Goal: Information Seeking & Learning: Learn about a topic

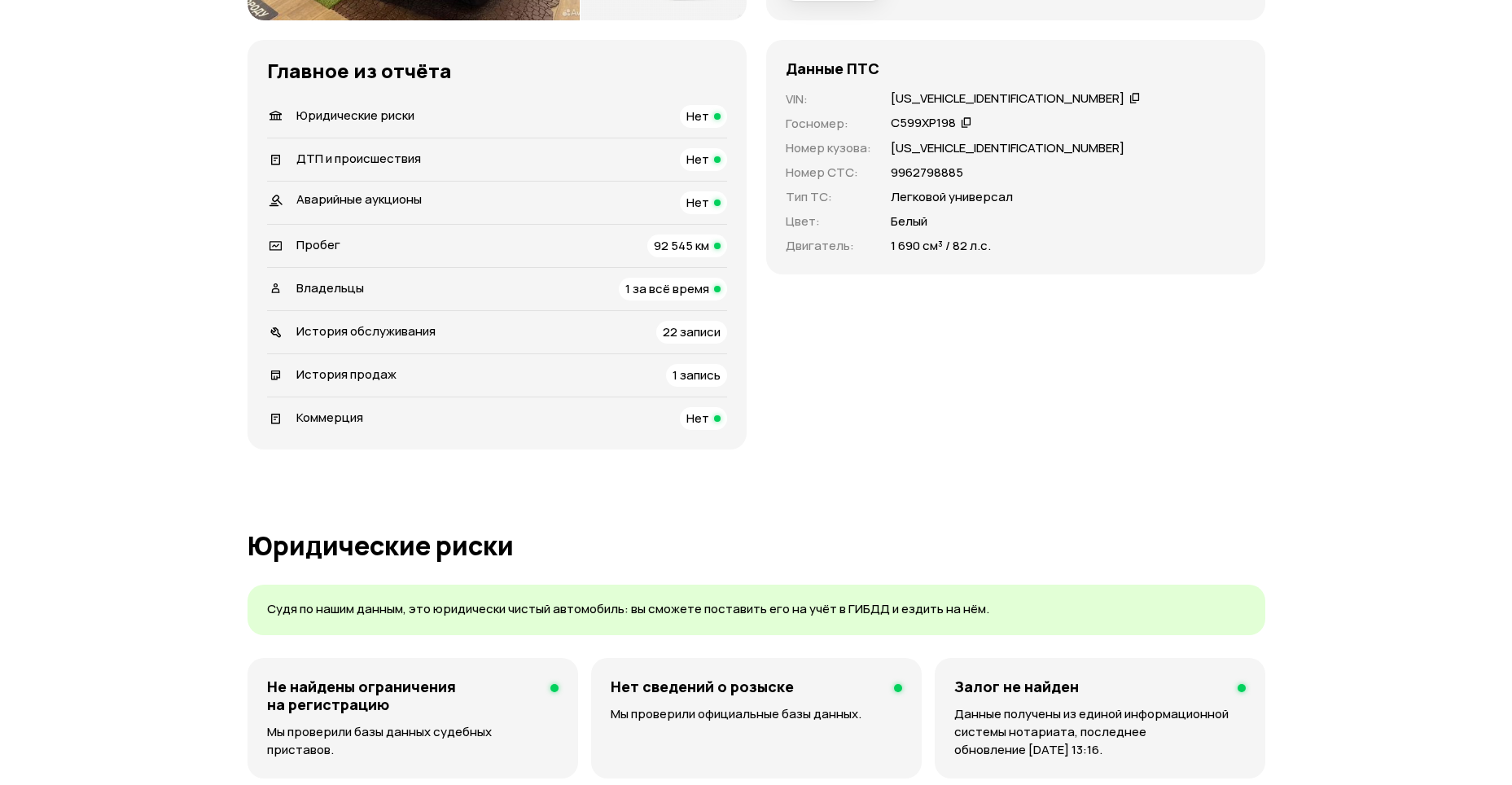
scroll to position [489, 0]
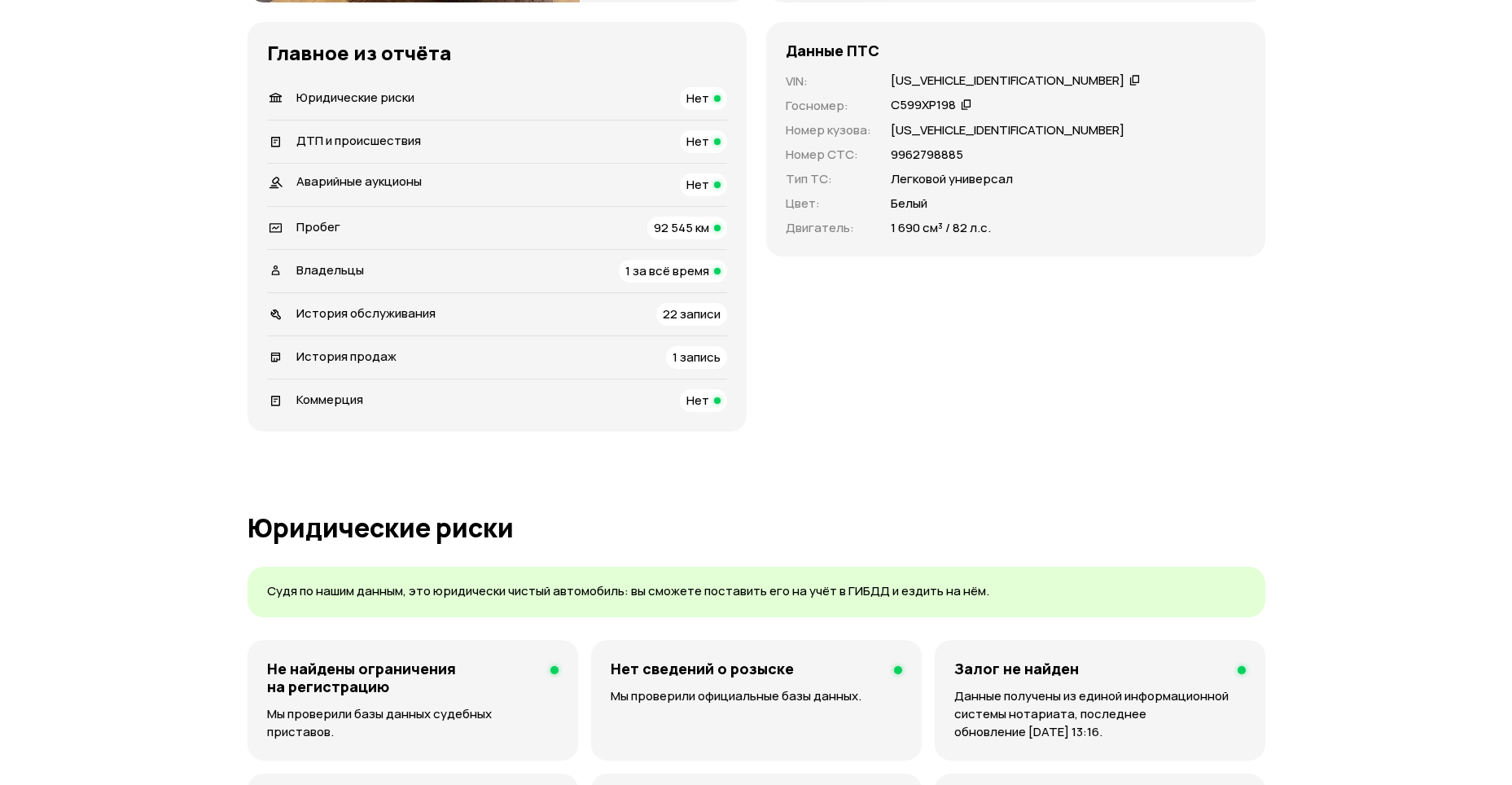
click at [692, 319] on span "22 записи" at bounding box center [692, 314] width 58 height 17
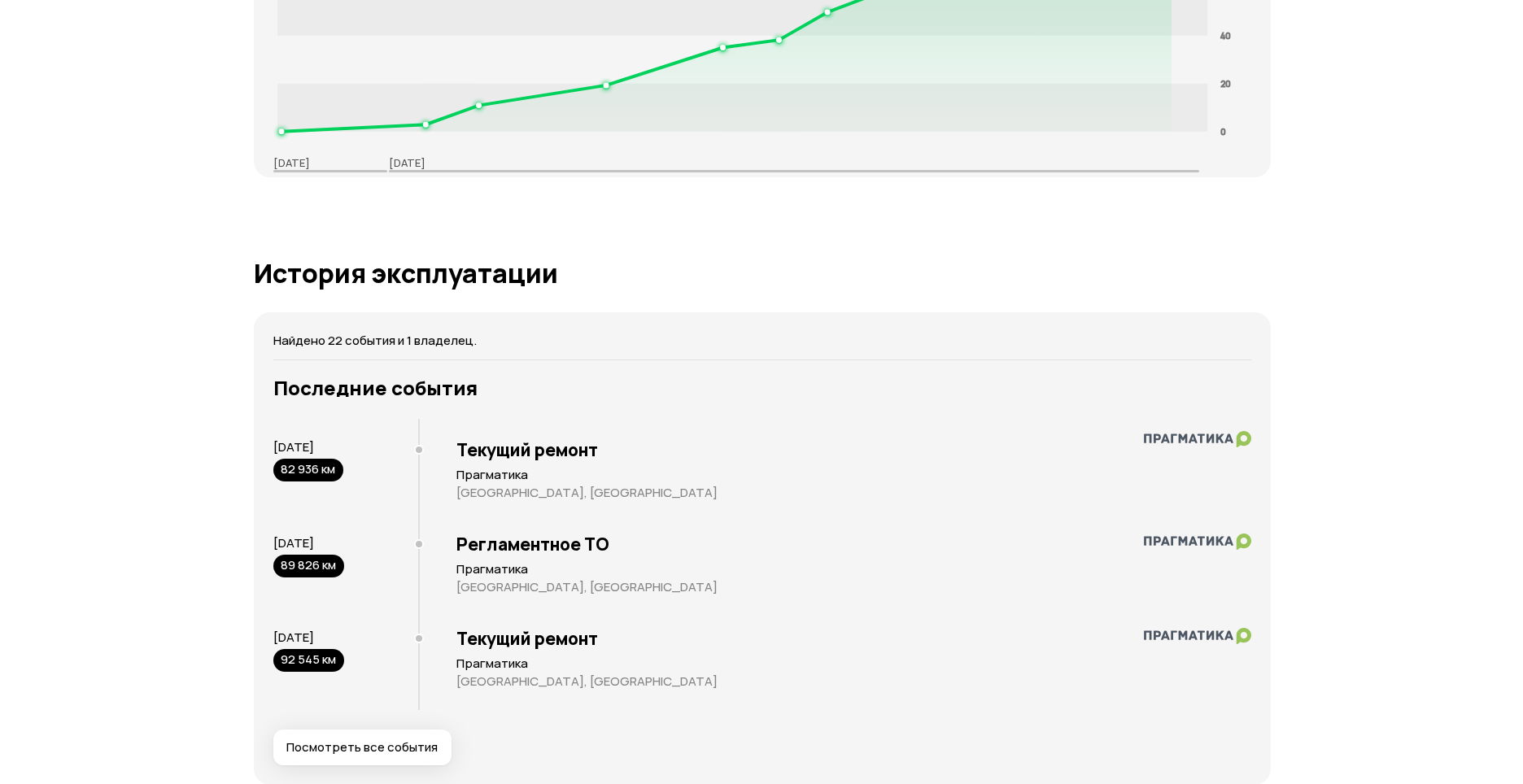
scroll to position [2864, 0]
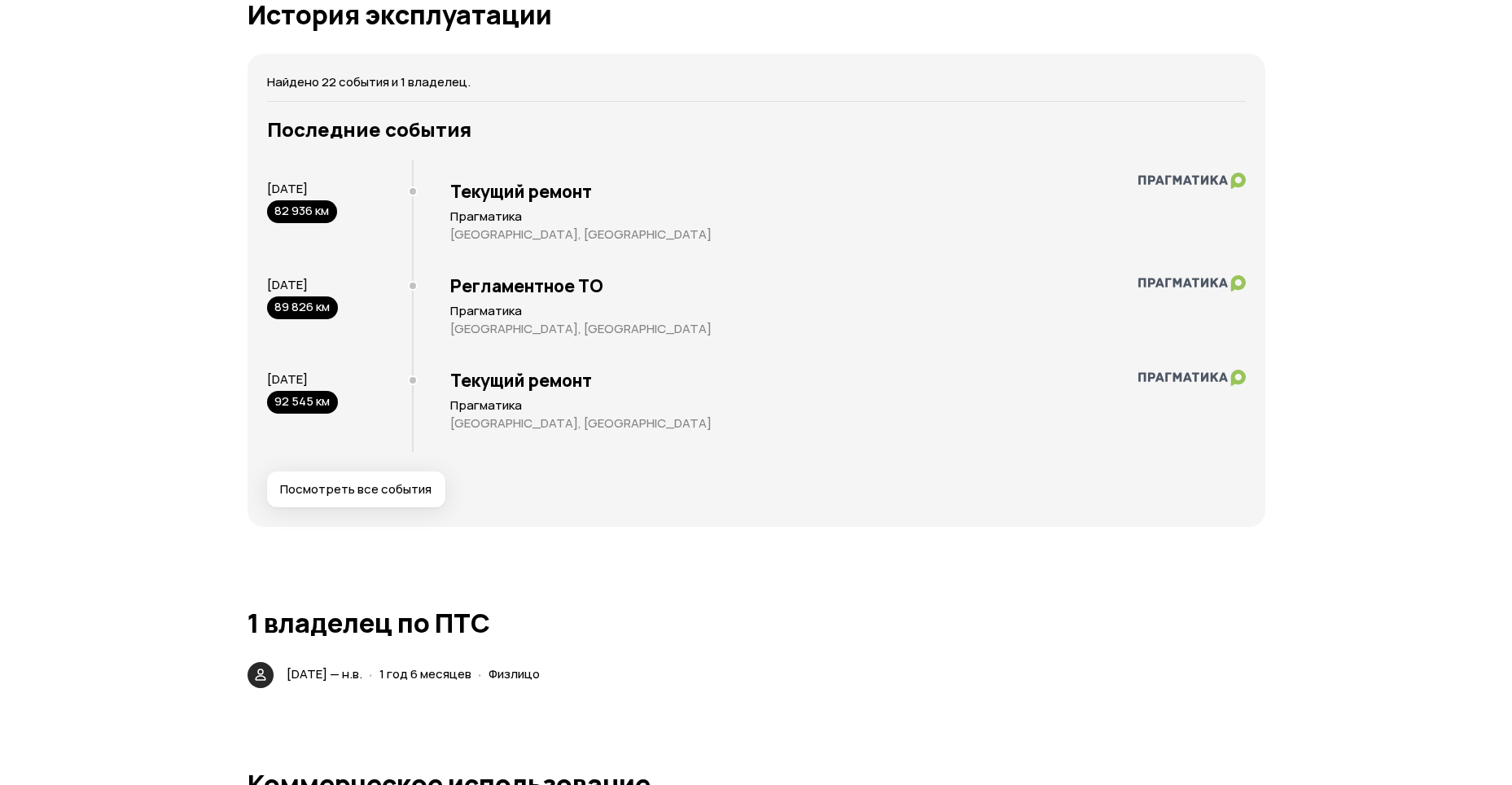
click at [497, 385] on h3 "Текущий ремонт" at bounding box center [848, 380] width 795 height 21
click at [339, 492] on span "Посмотреть все события" at bounding box center [356, 489] width 151 height 16
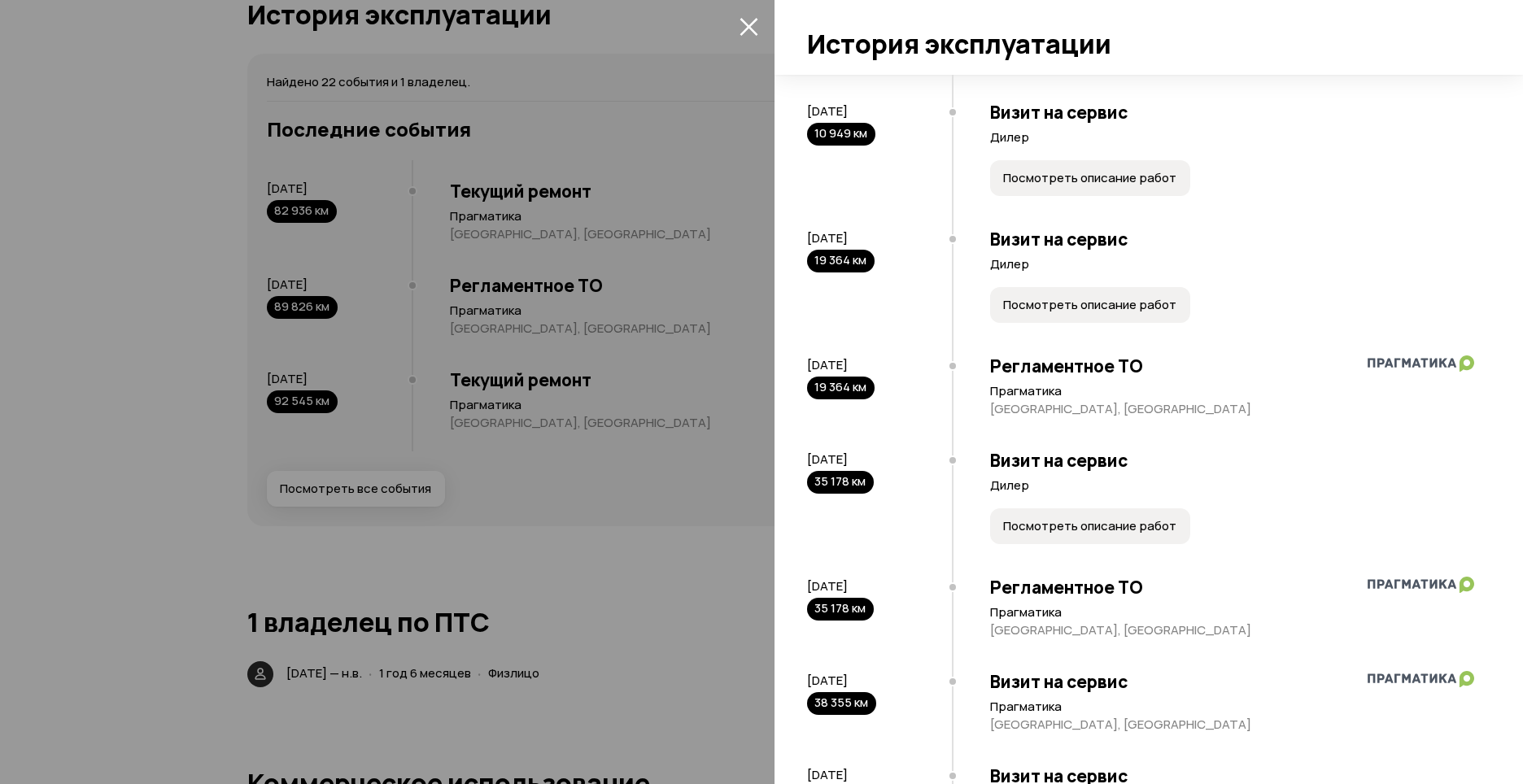
scroll to position [570, 0]
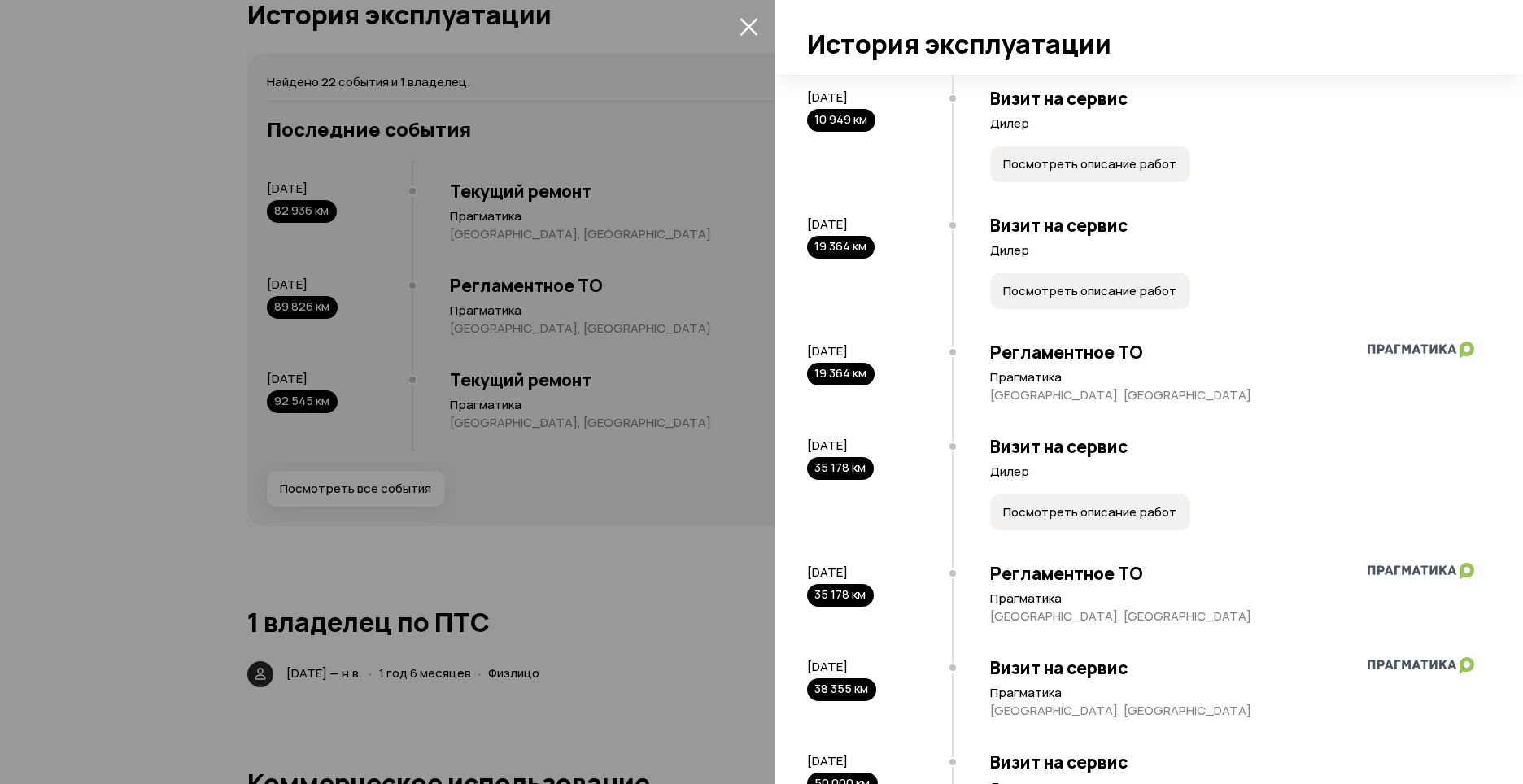
click at [1058, 516] on span "Посмотреть описание работ" at bounding box center [1090, 512] width 173 height 16
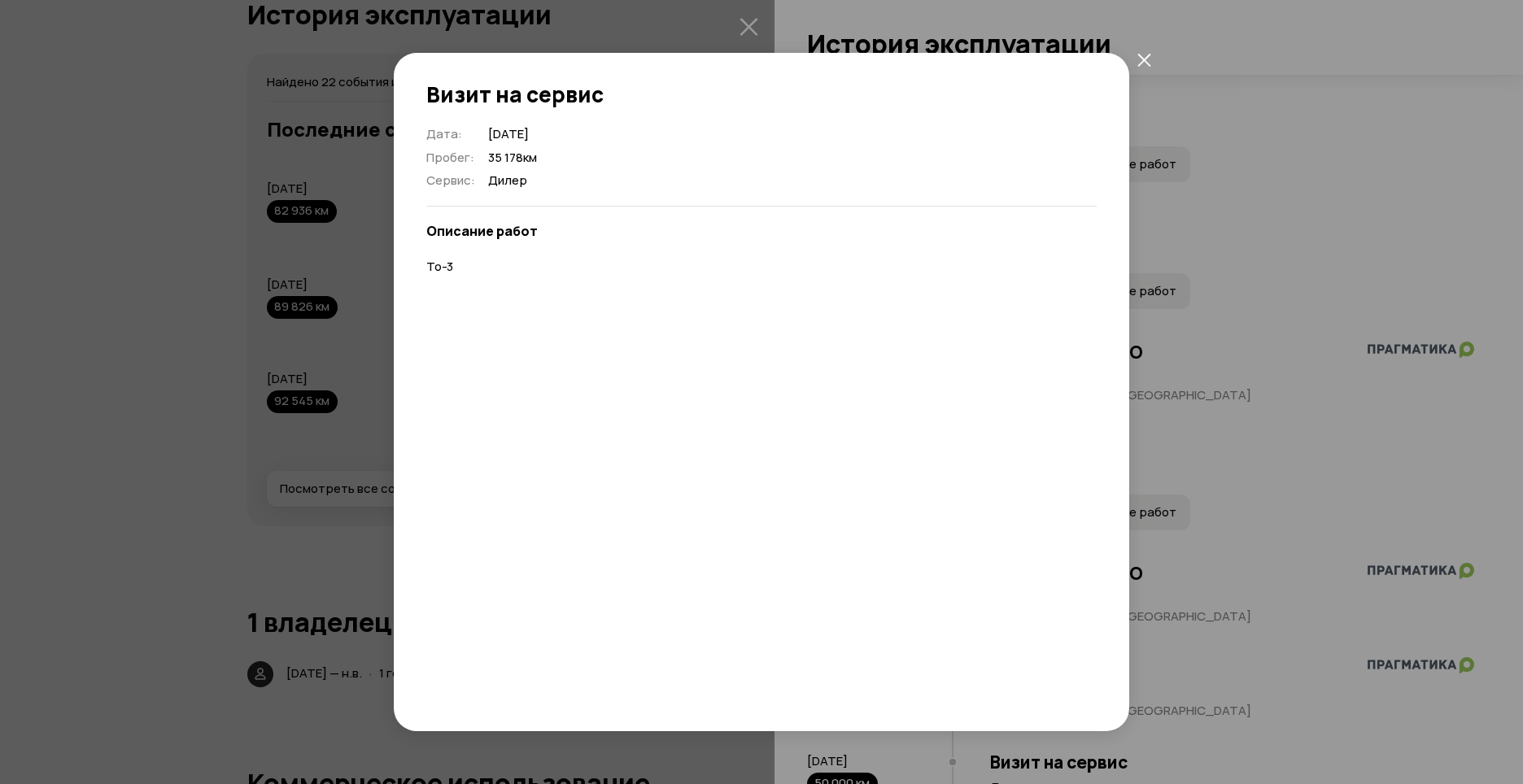
click at [1144, 60] on icon "закрыть" at bounding box center [1144, 60] width 13 height 13
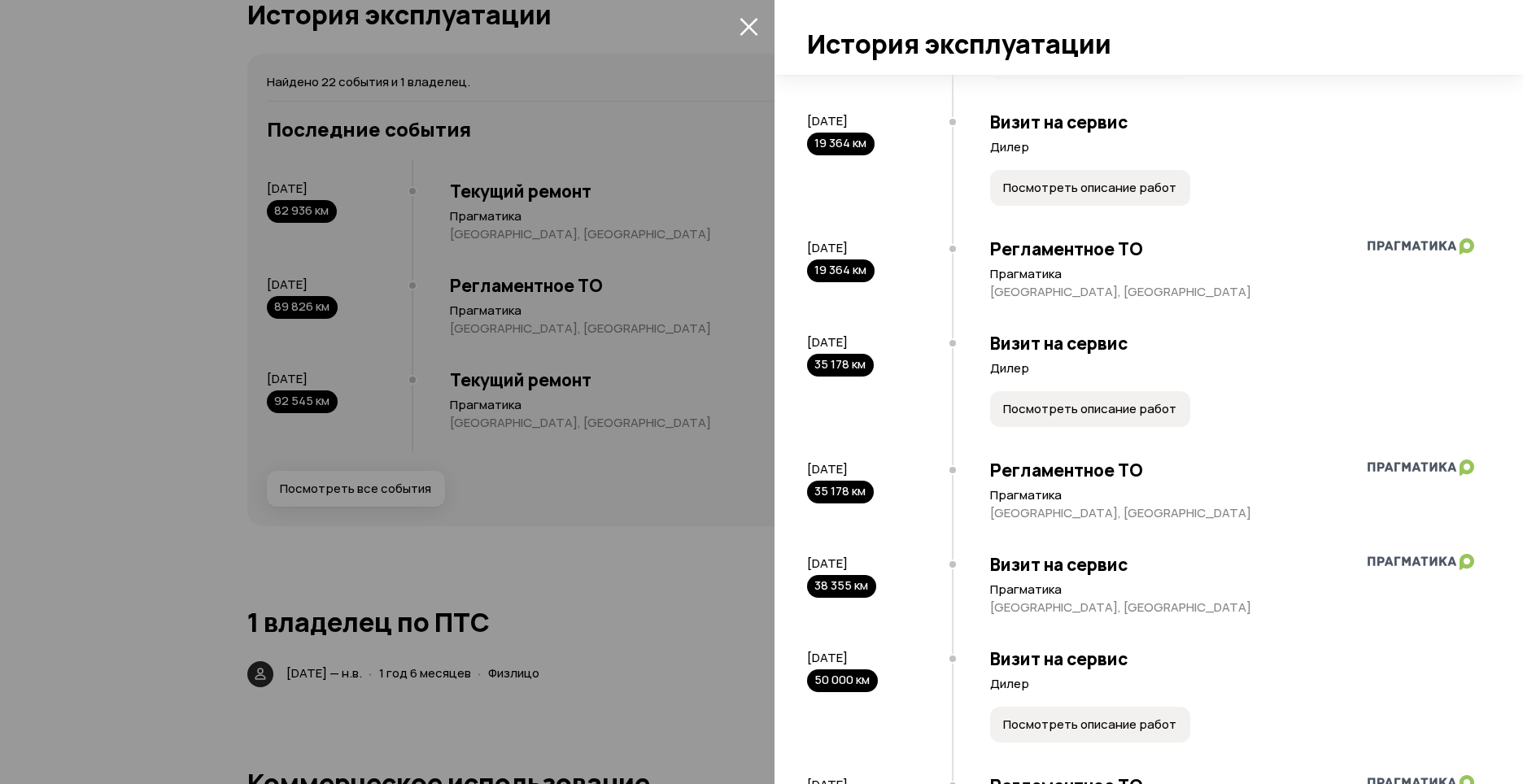
scroll to position [895, 0]
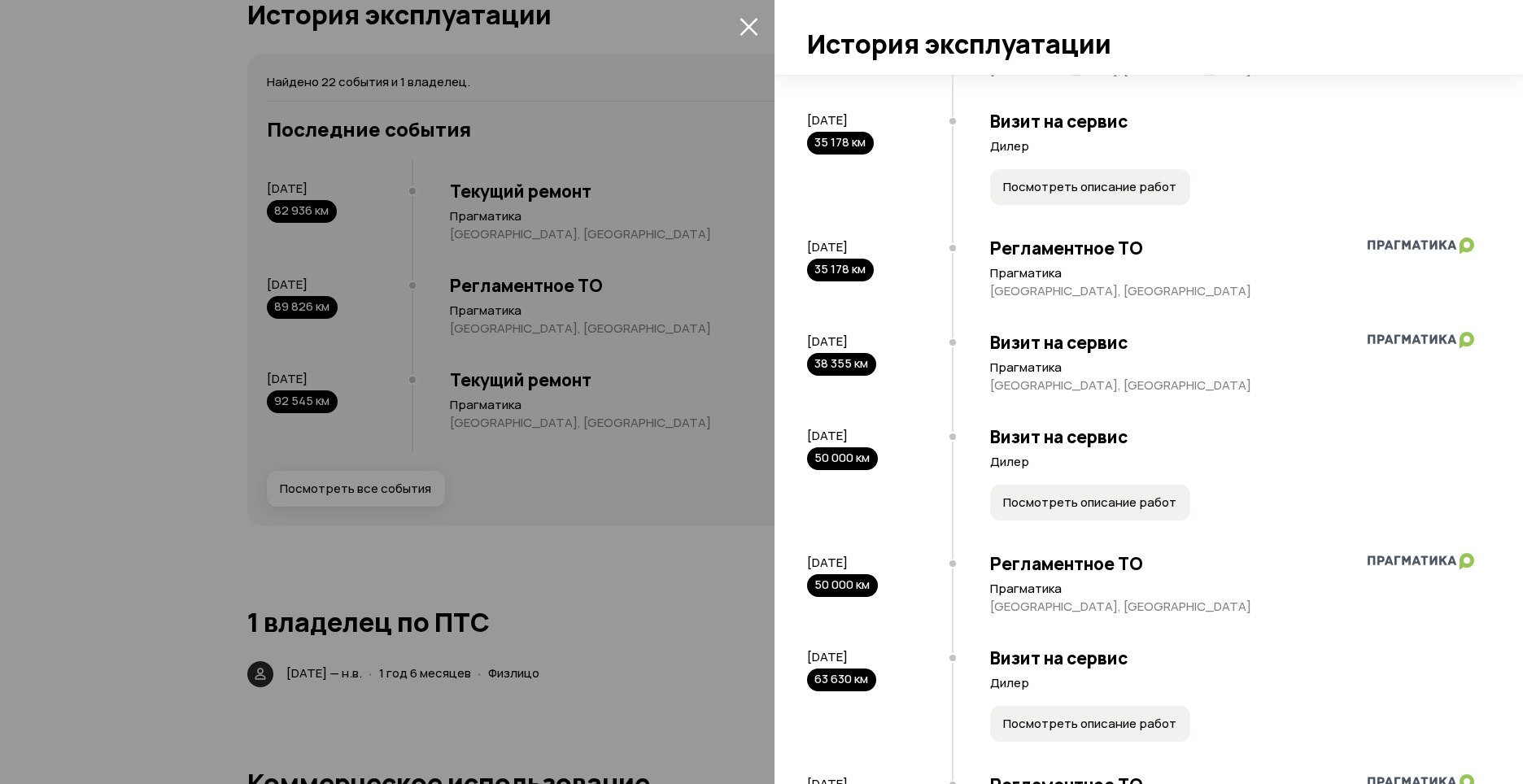
click at [1084, 502] on span "Посмотреть описание работ" at bounding box center [1090, 502] width 173 height 16
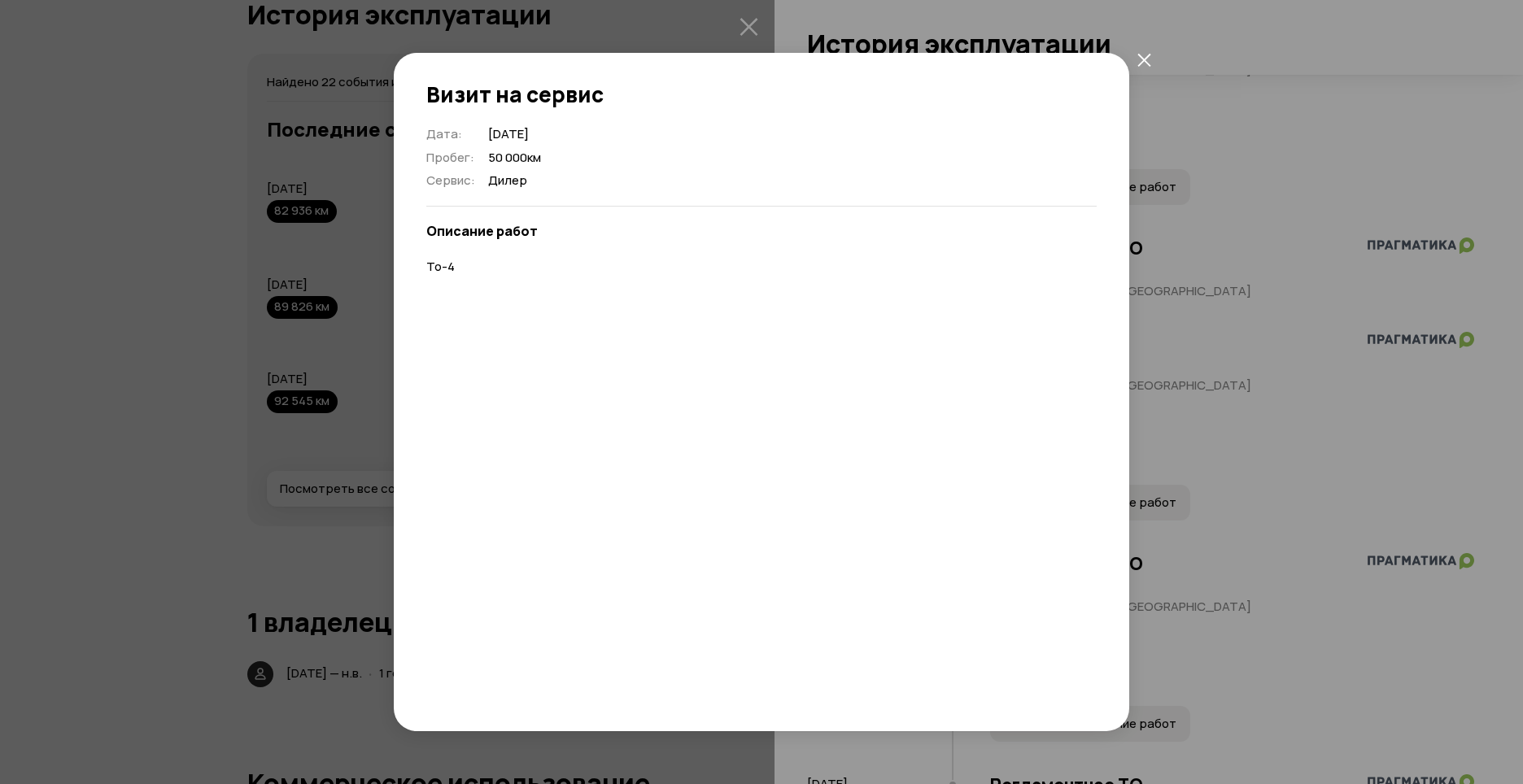
click at [1140, 58] on icon "закрыть" at bounding box center [1144, 60] width 14 height 14
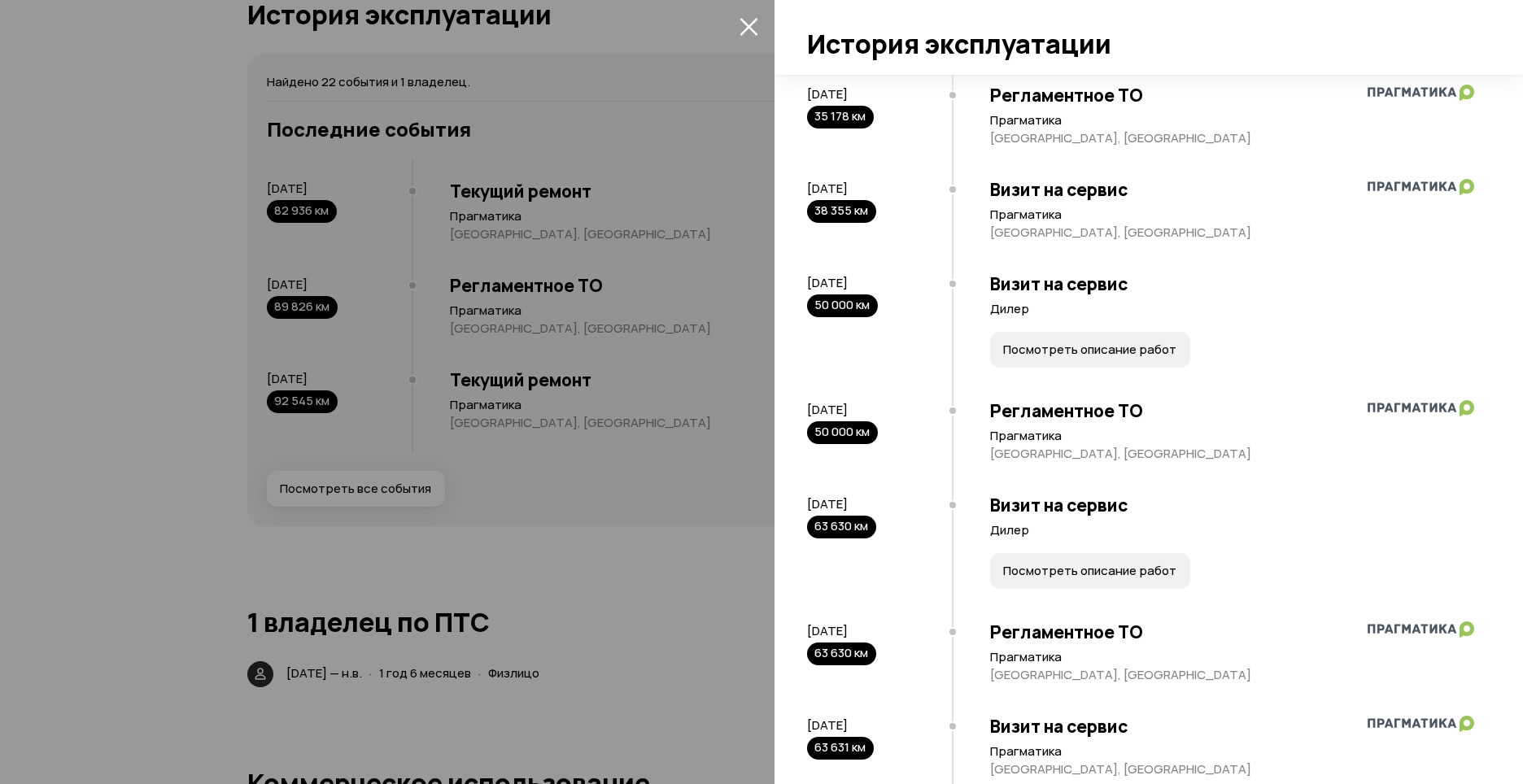
scroll to position [1220, 0]
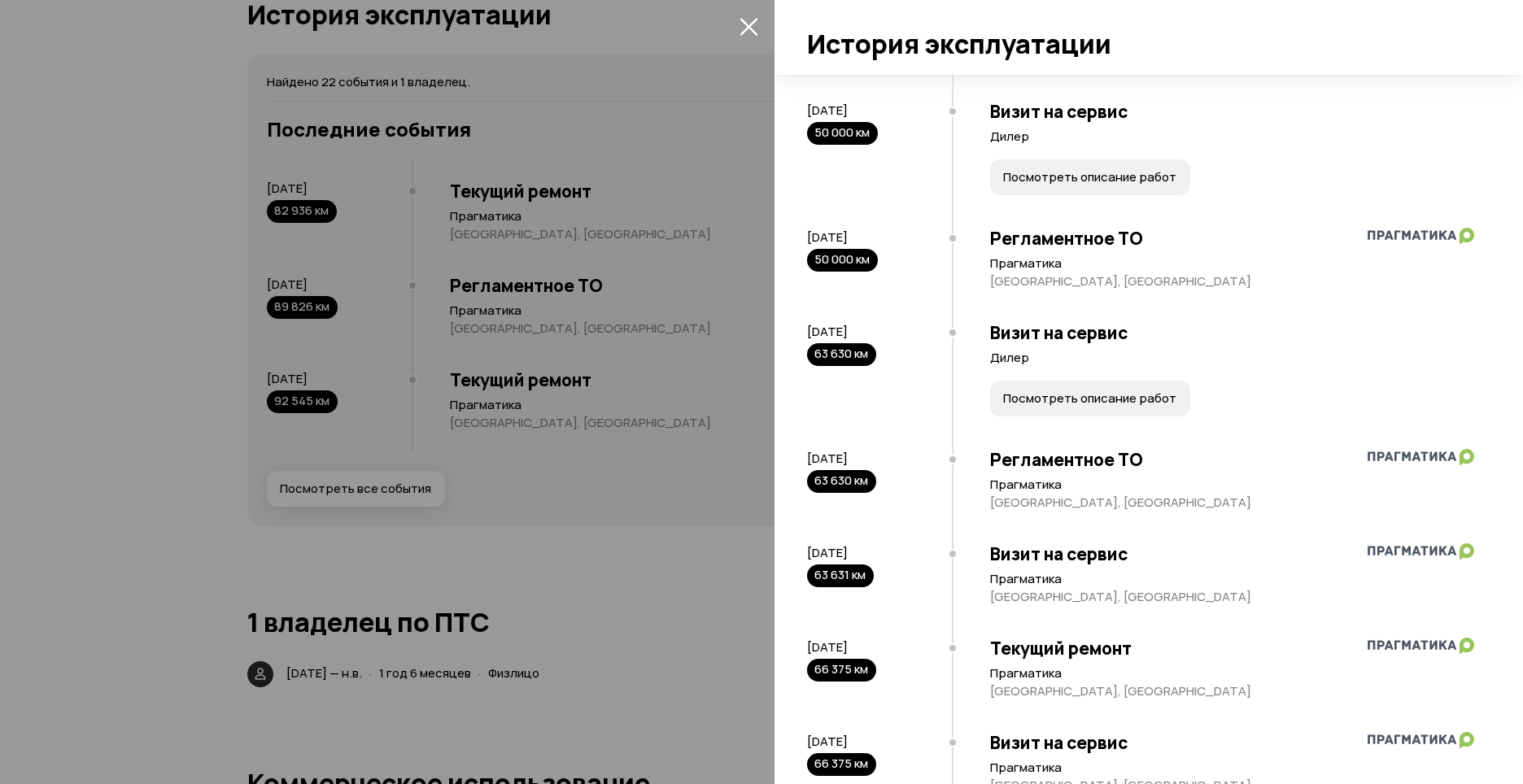
click at [1118, 400] on span "Посмотреть описание работ" at bounding box center [1090, 398] width 173 height 16
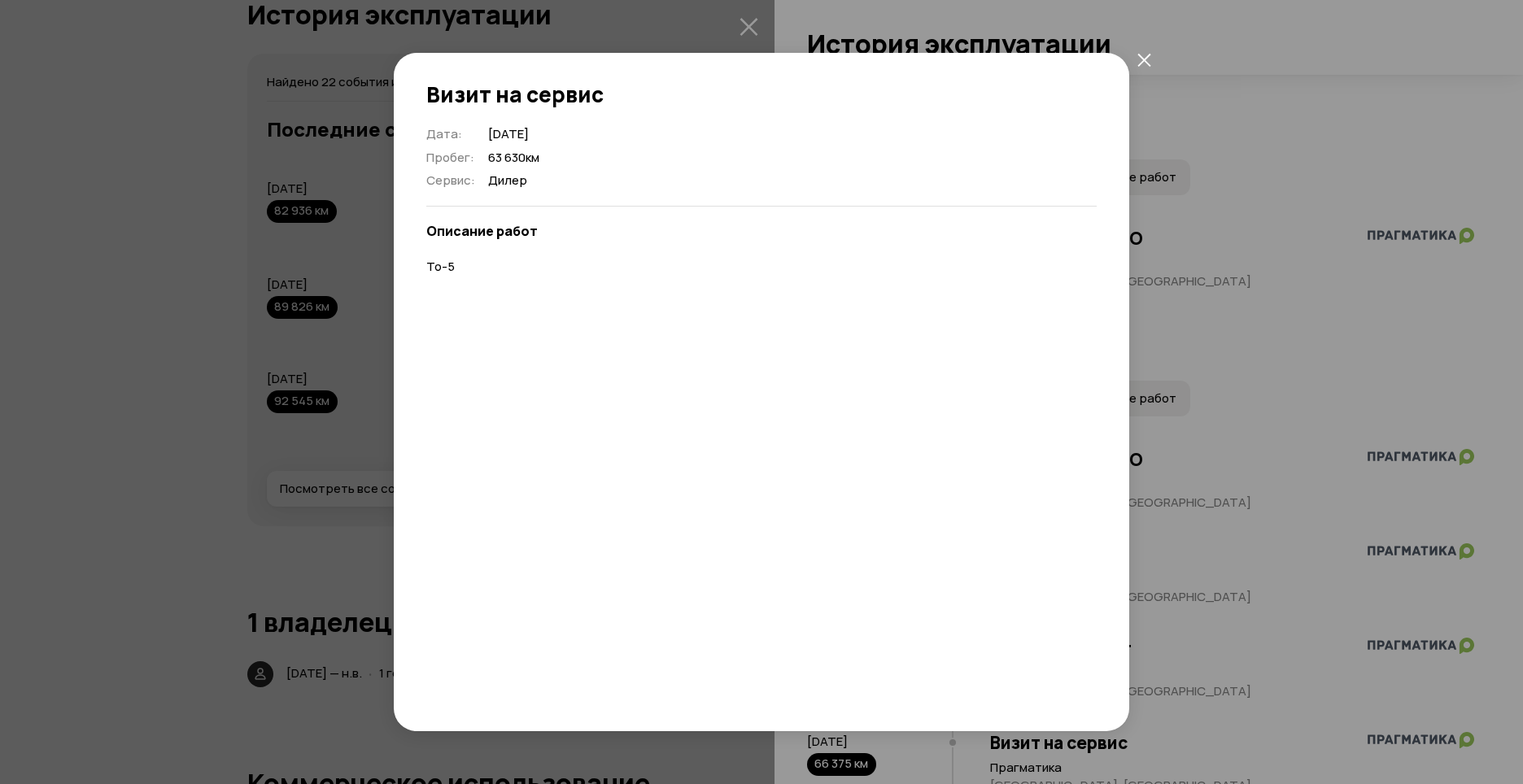
click at [1142, 62] on icon "закрыть" at bounding box center [1144, 60] width 14 height 14
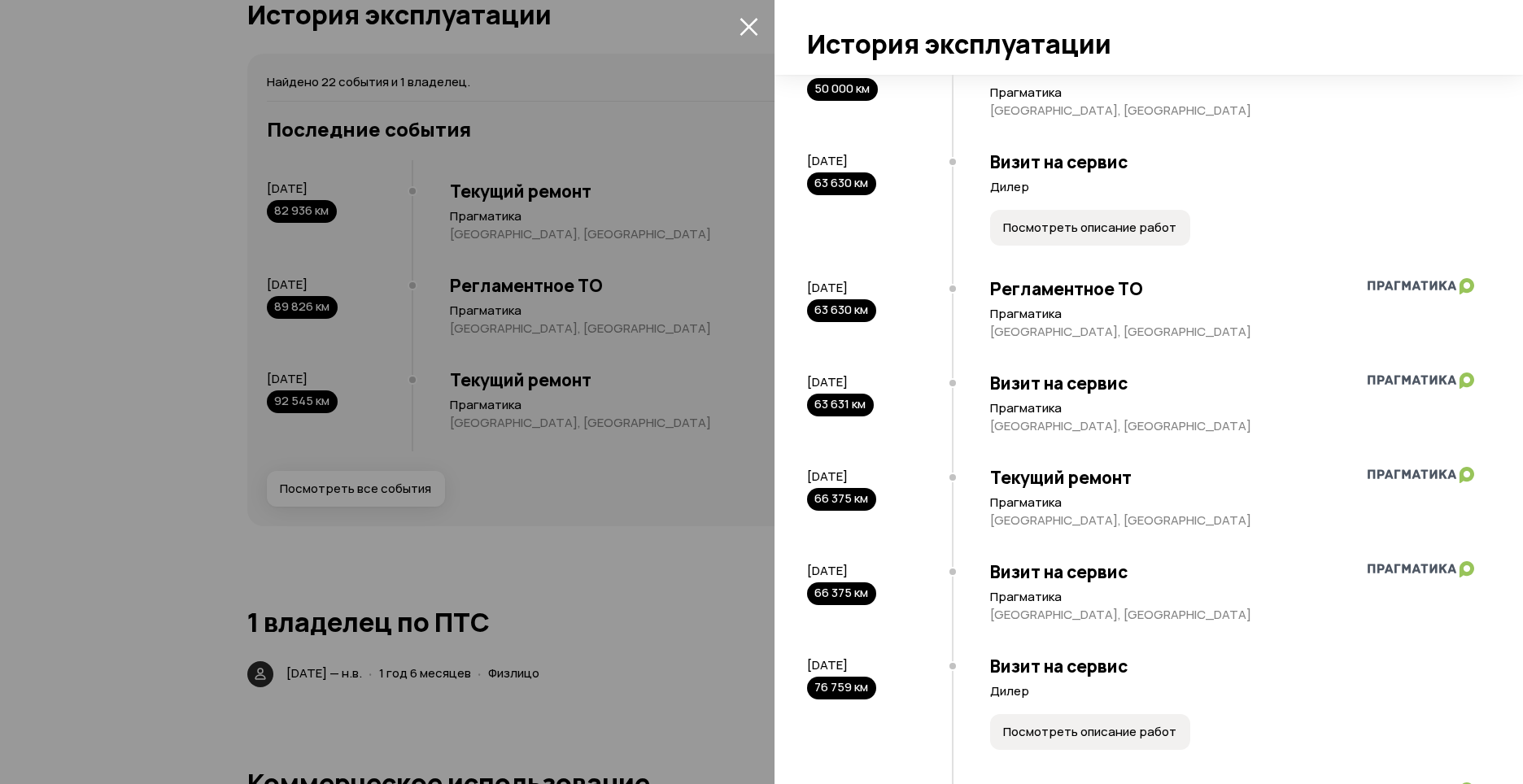
scroll to position [1465, 0]
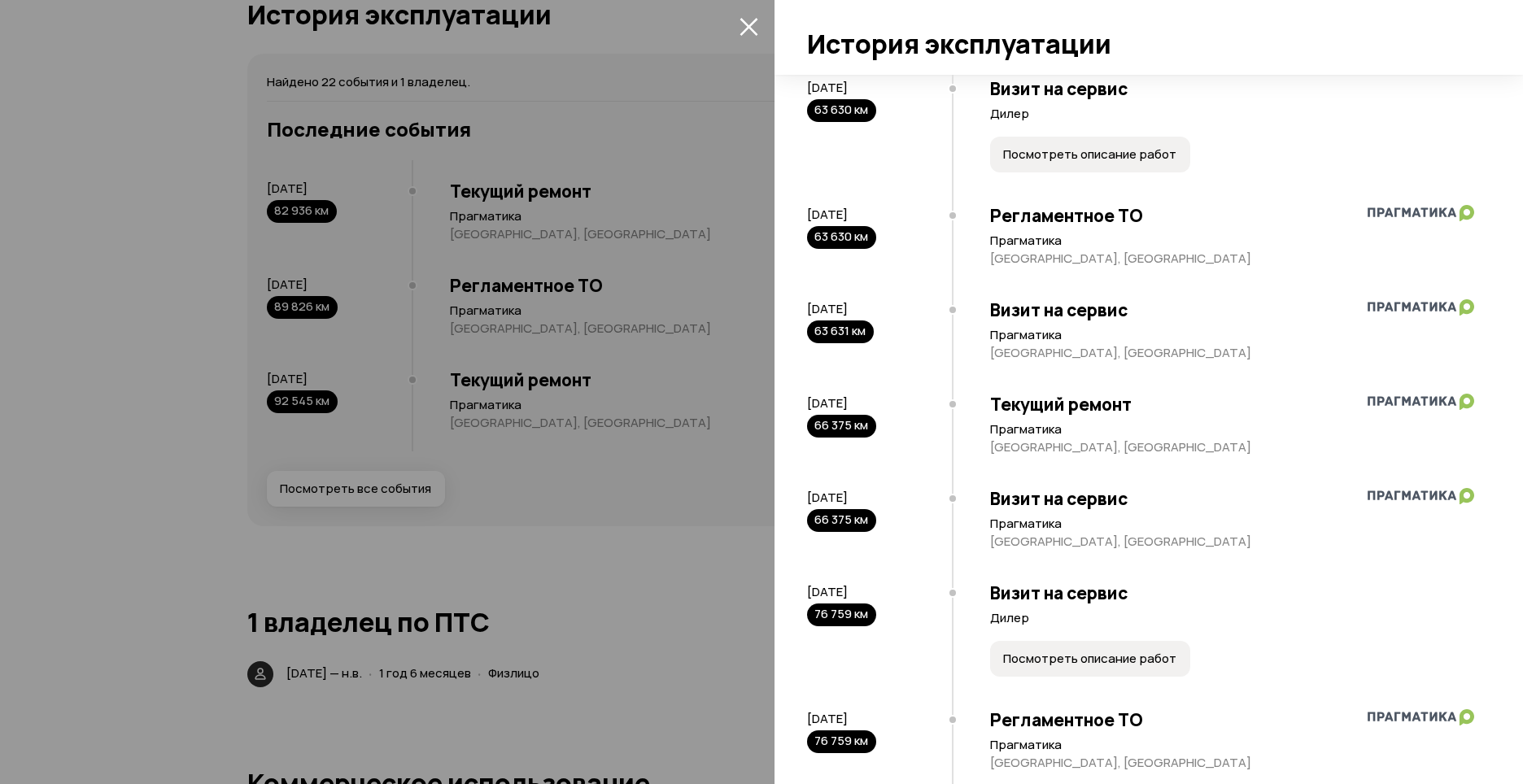
click at [1037, 403] on h3 "Текущий ремонт" at bounding box center [1232, 404] width 484 height 21
click at [1083, 661] on span "Посмотреть описание работ" at bounding box center [1090, 658] width 173 height 16
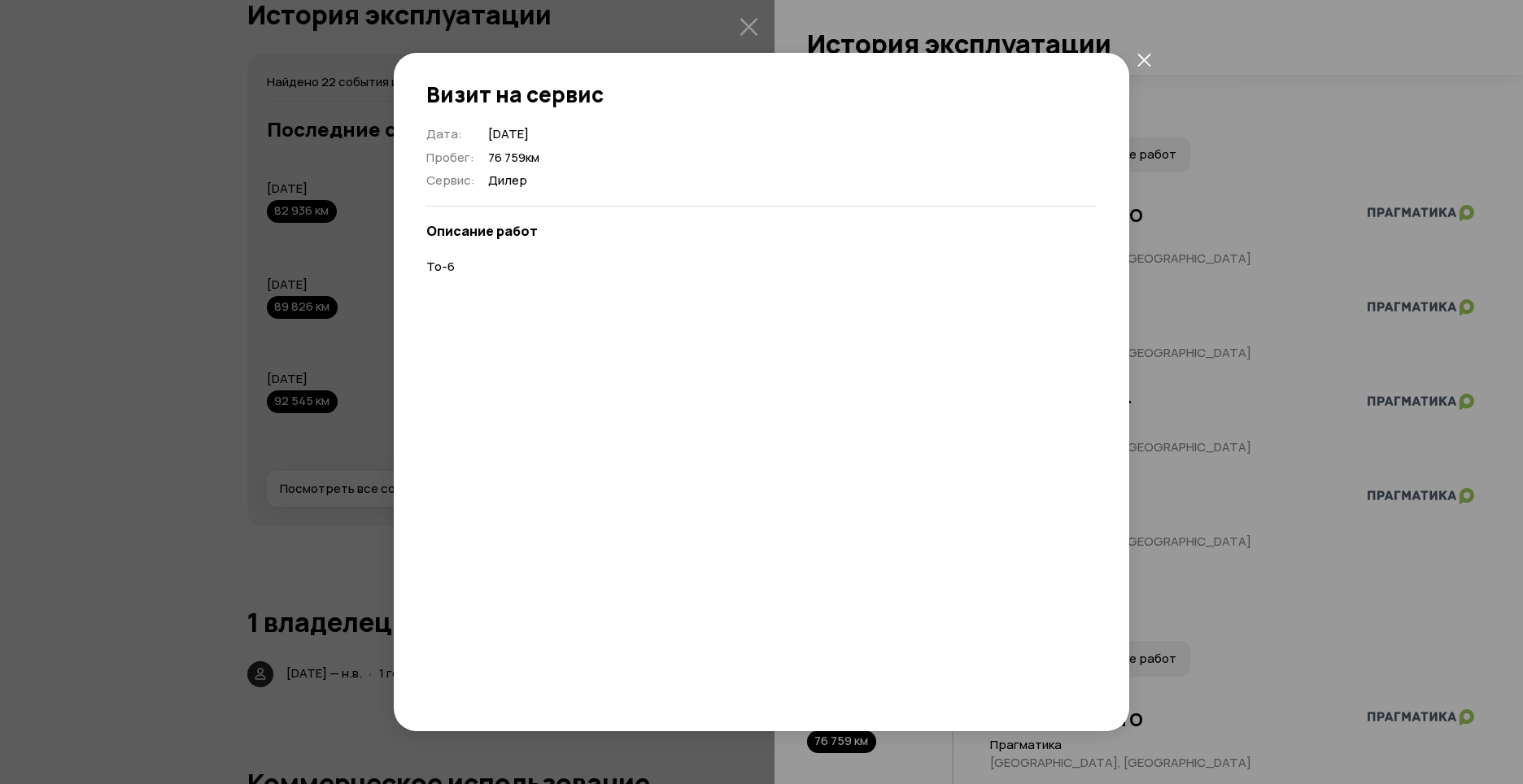
click at [1145, 64] on icon "закрыть" at bounding box center [1144, 60] width 14 height 14
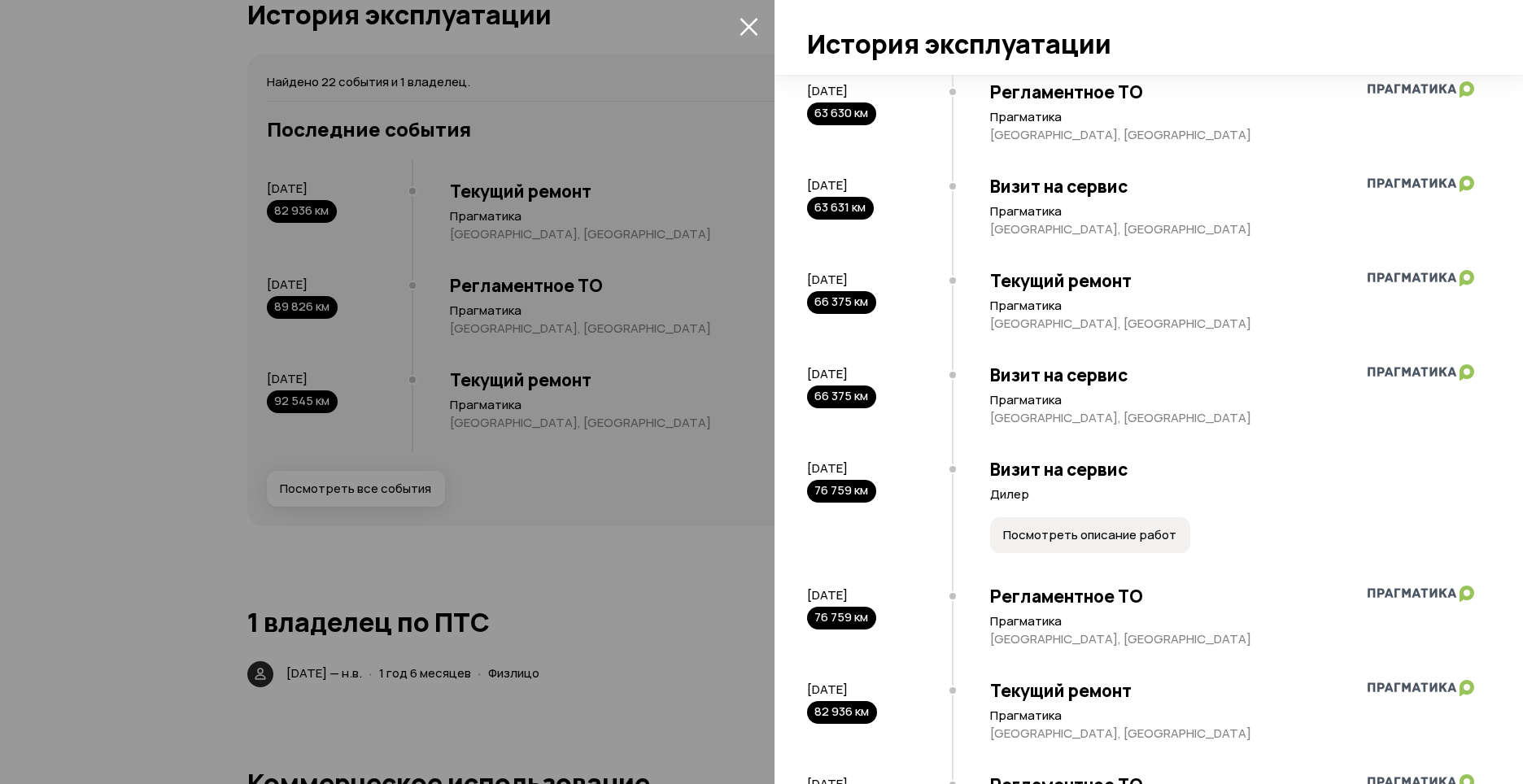
scroll to position [1787, 0]
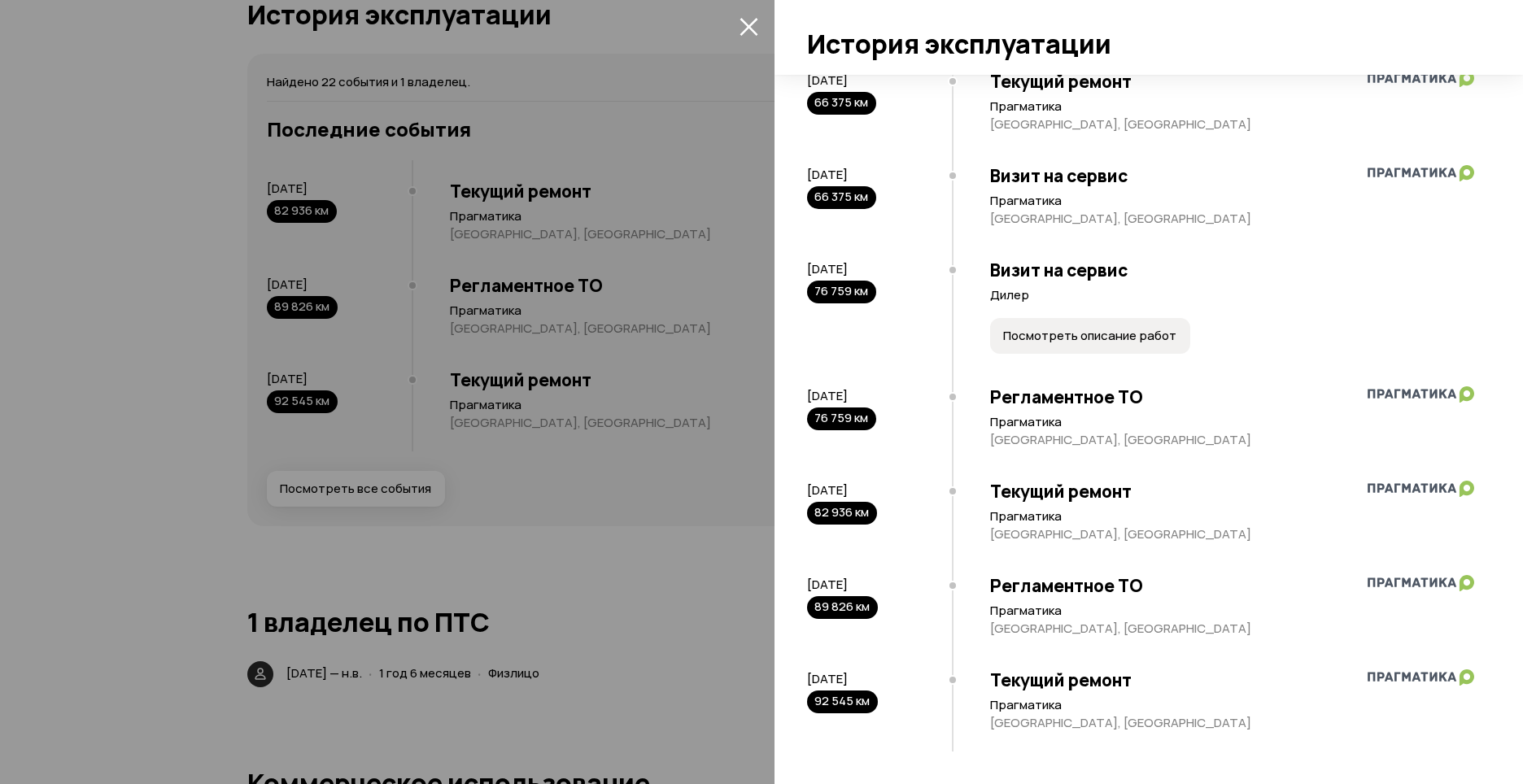
click at [1456, 675] on img at bounding box center [1421, 677] width 106 height 16
click at [1433, 678] on img at bounding box center [1421, 677] width 106 height 16
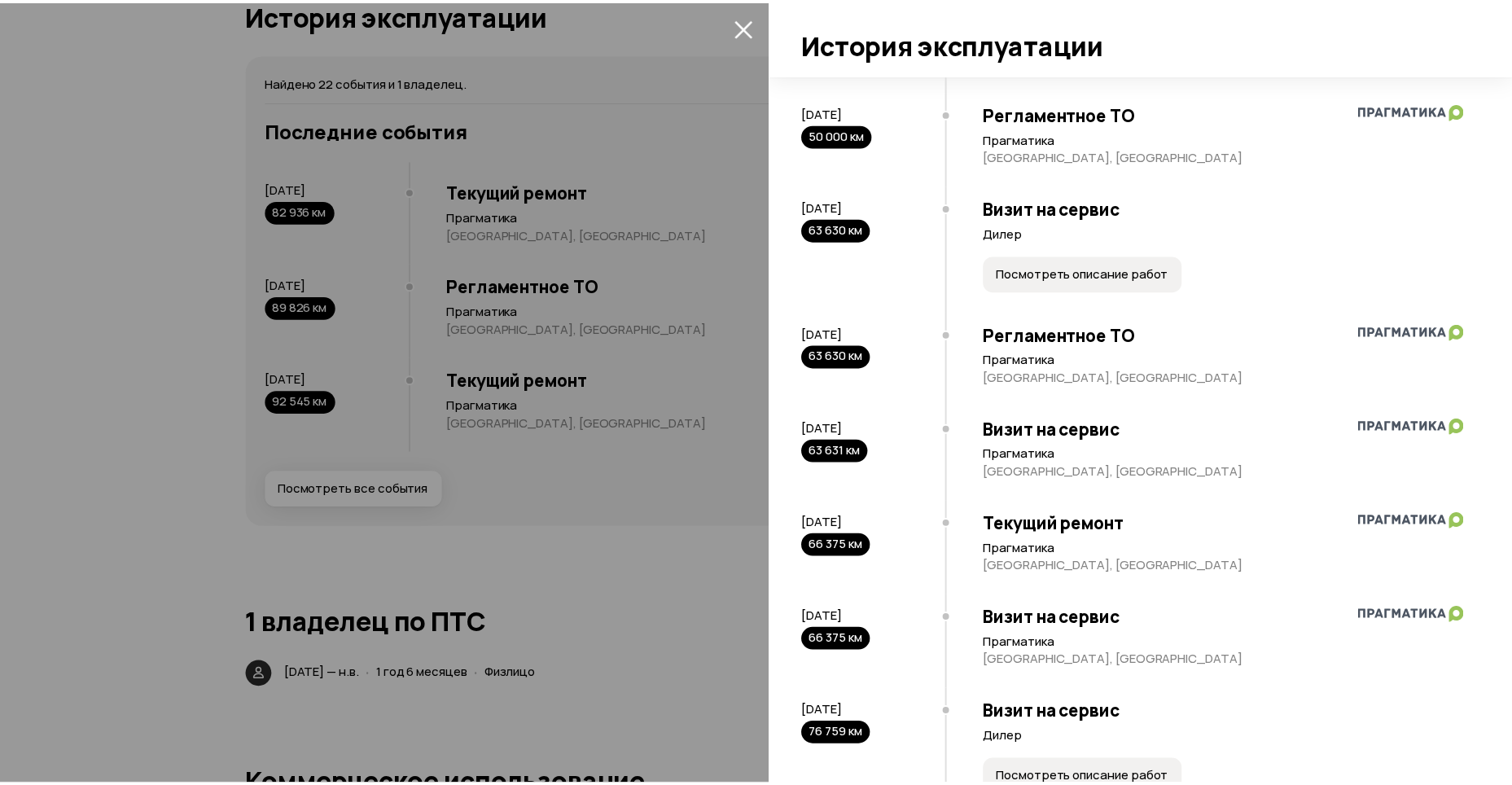
scroll to position [1300, 0]
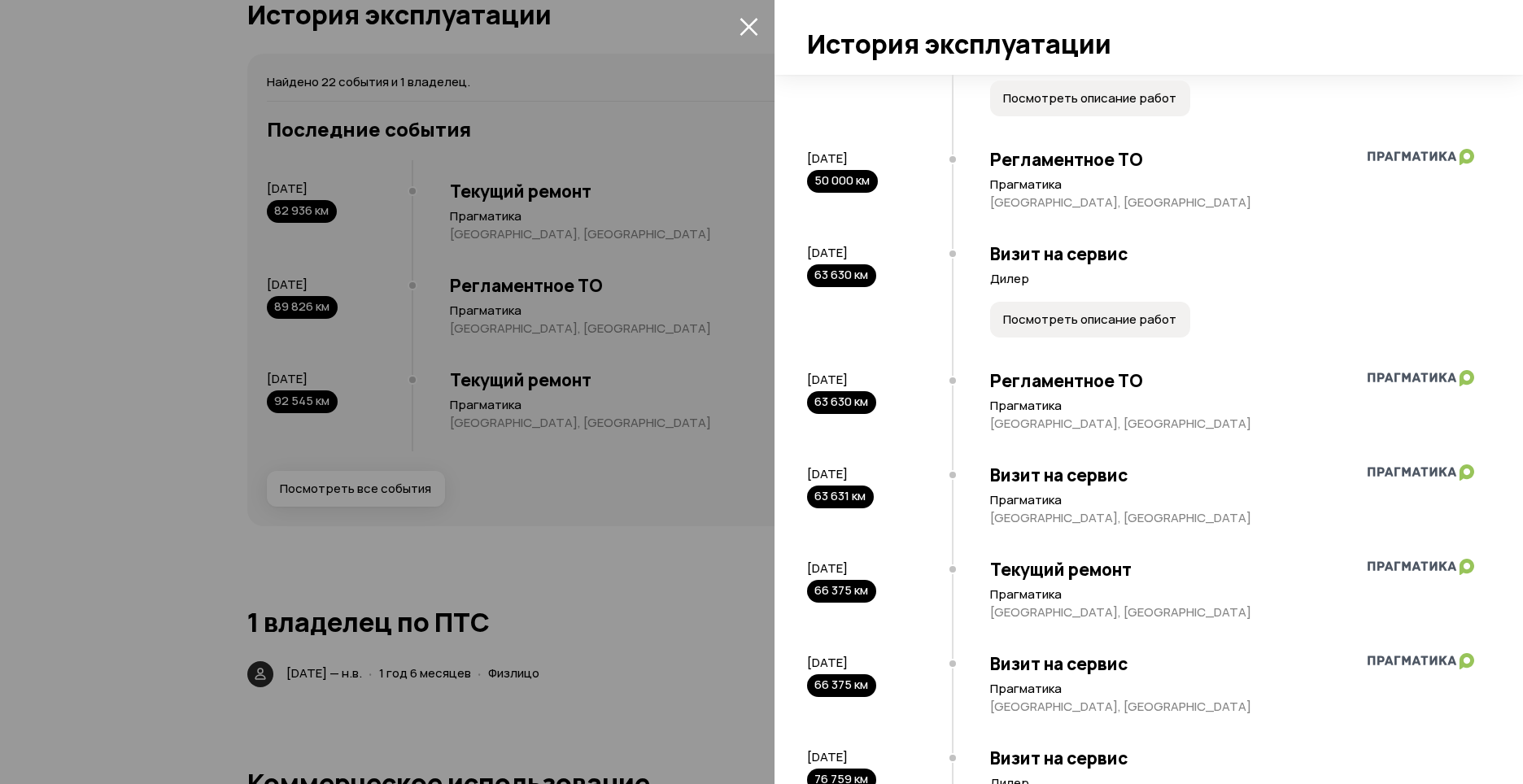
click at [745, 24] on icon "закрыть" at bounding box center [748, 26] width 18 height 18
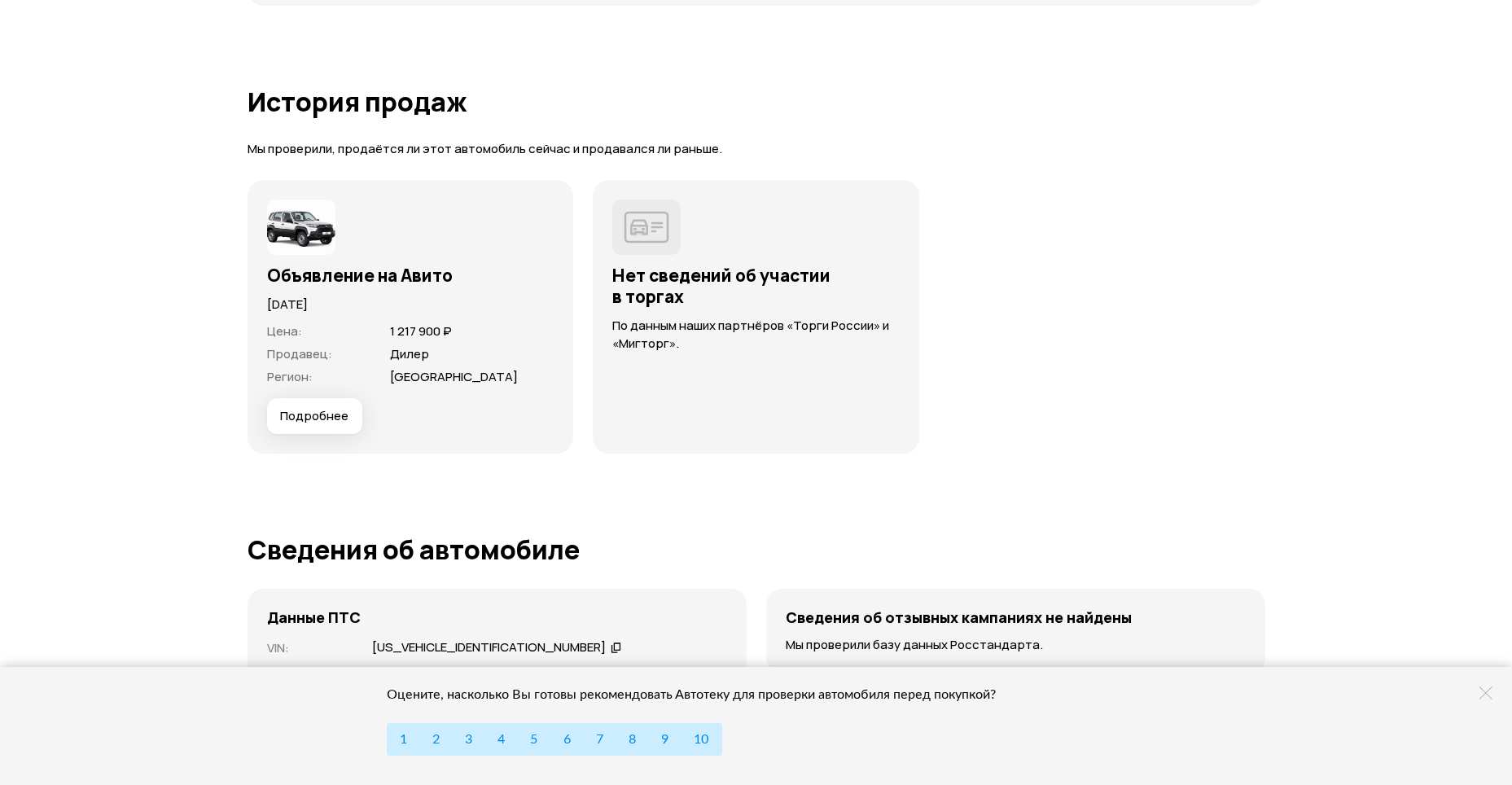
scroll to position [4089, 0]
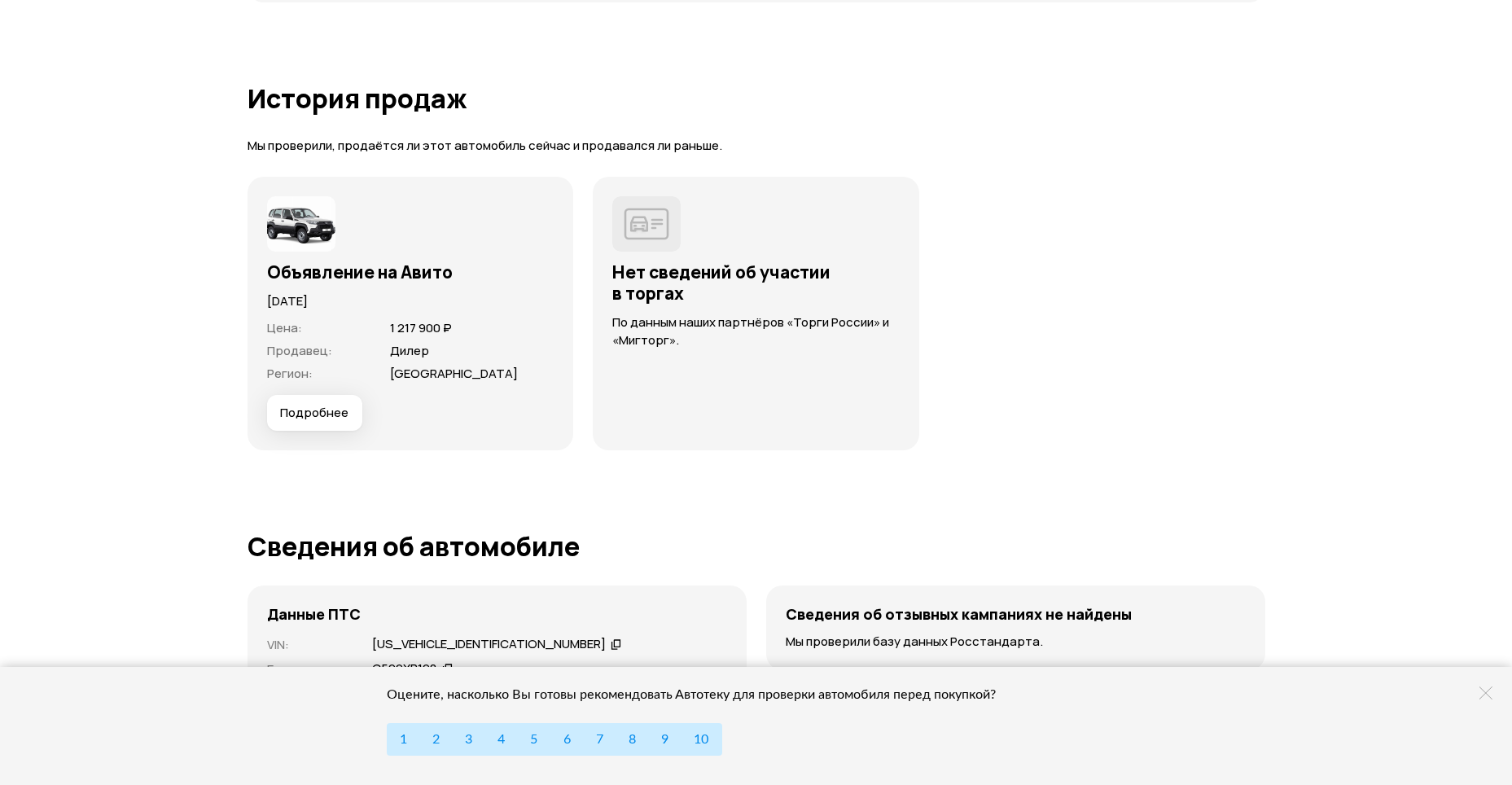
click at [329, 414] on span "Подробнее" at bounding box center [314, 413] width 68 height 16
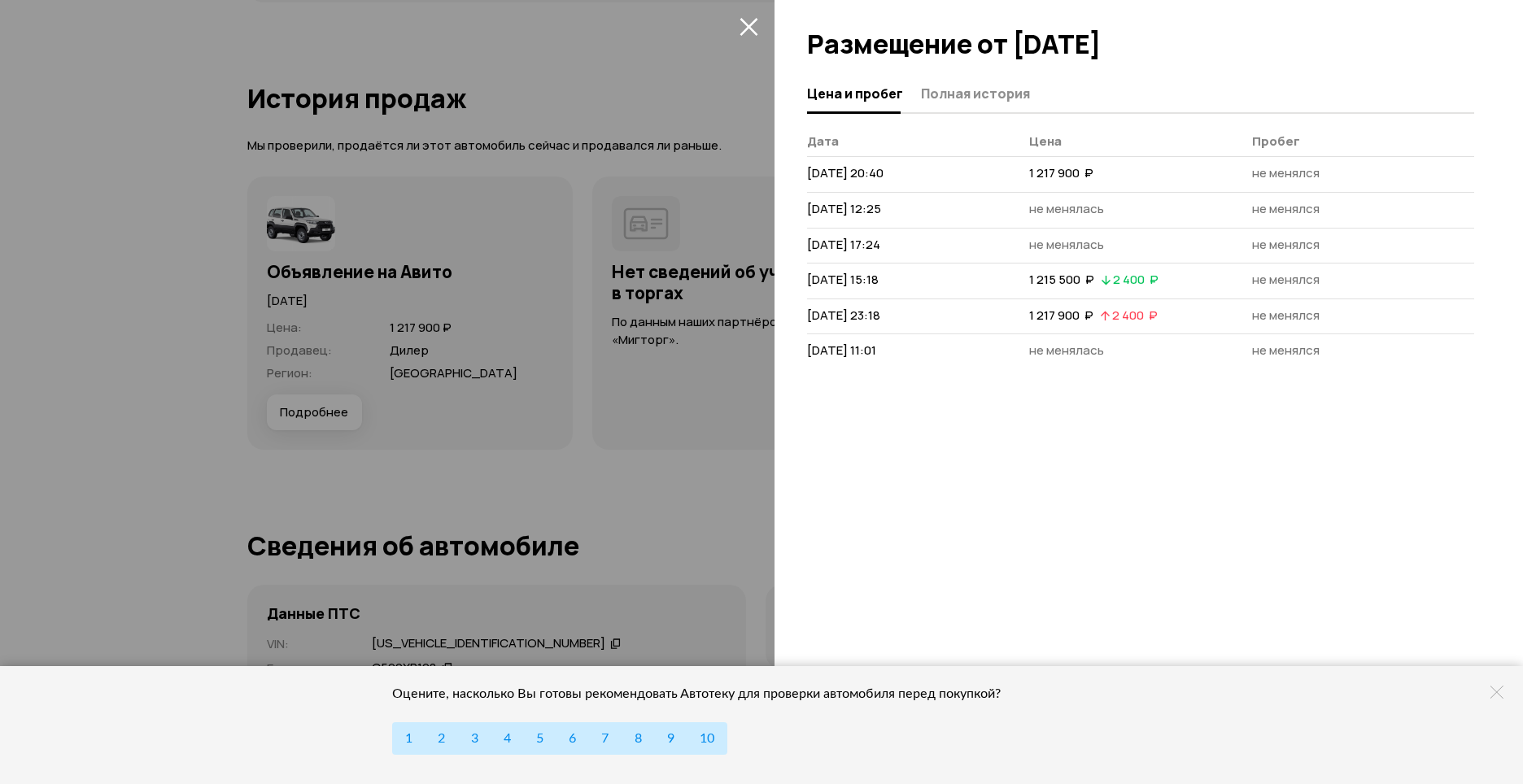
click at [748, 21] on icon "закрыть" at bounding box center [749, 26] width 19 height 19
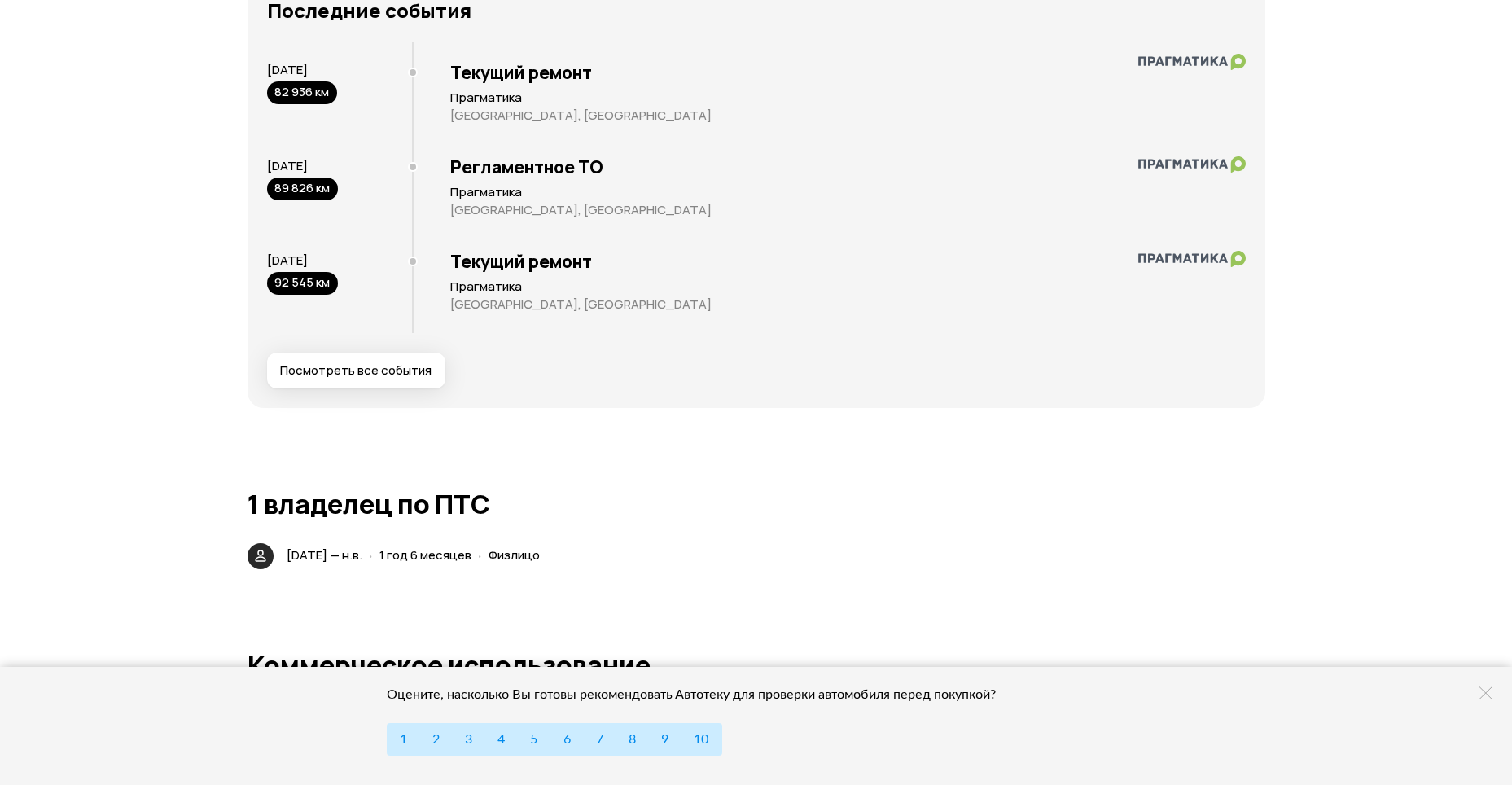
scroll to position [2986, 0]
click at [259, 559] on icon at bounding box center [259, 556] width 16 height 16
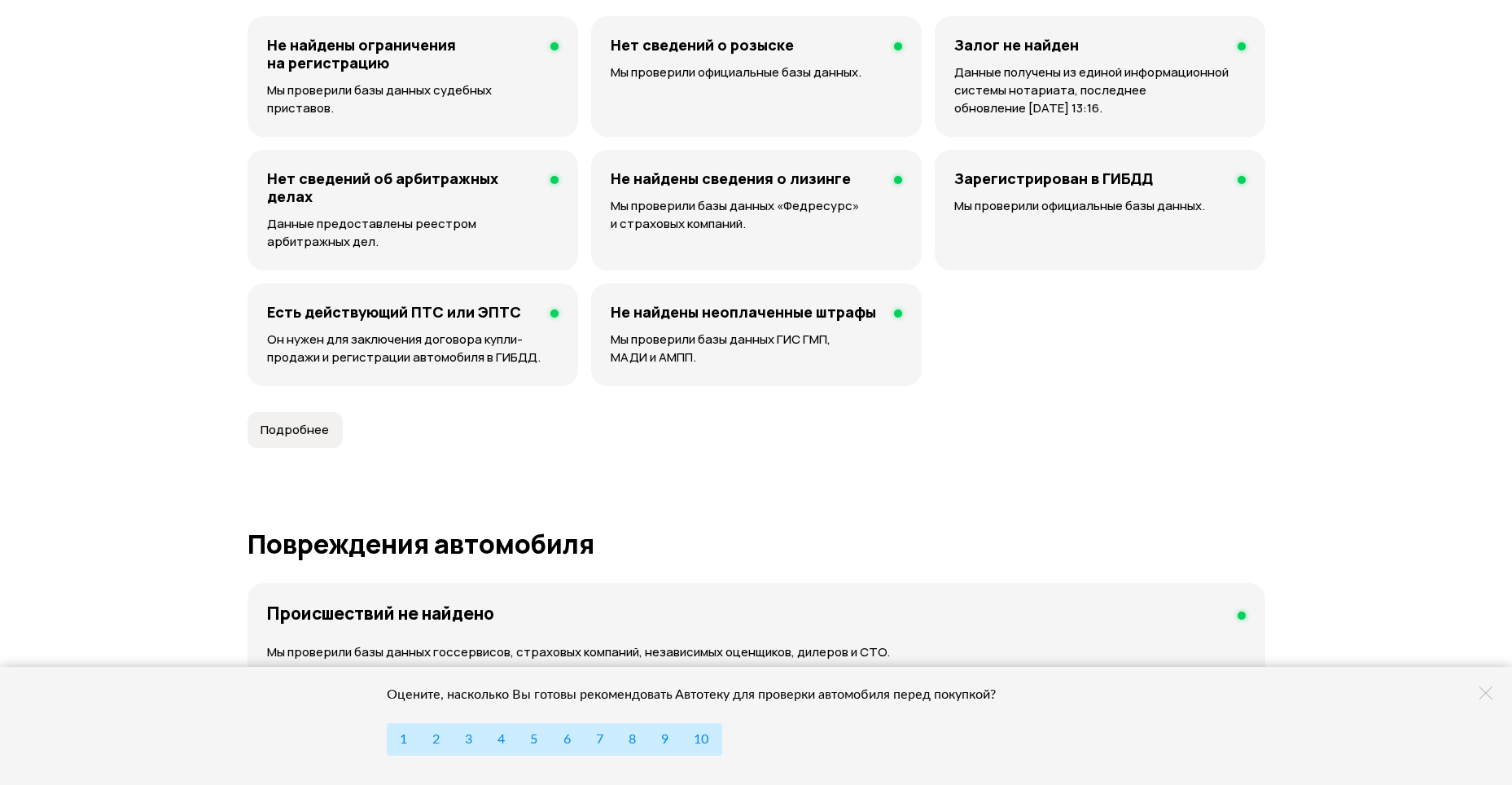
scroll to position [1031, 0]
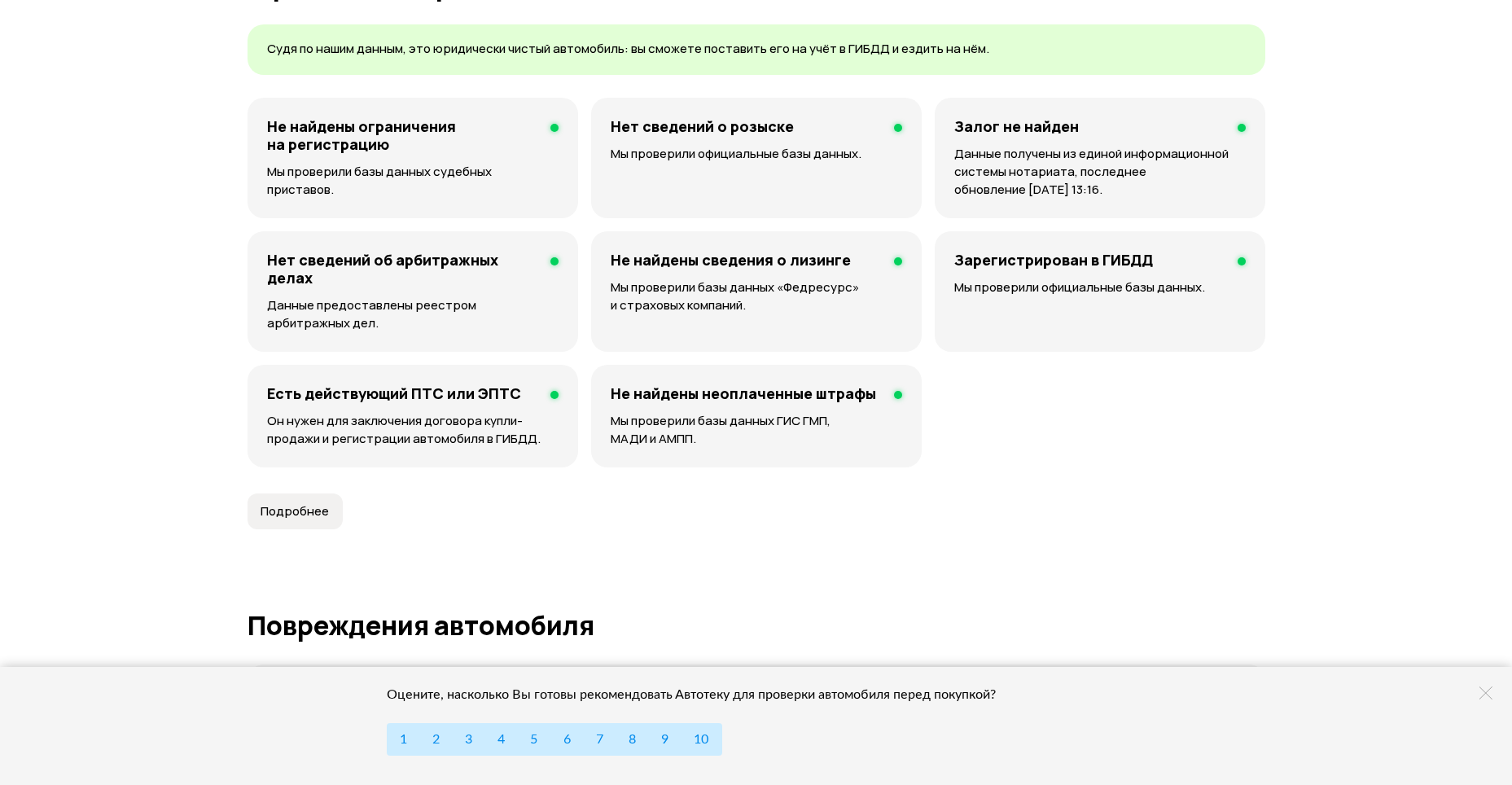
click at [1061, 259] on h4 "Зарегистрирован в ГИБДД" at bounding box center [1054, 259] width 199 height 18
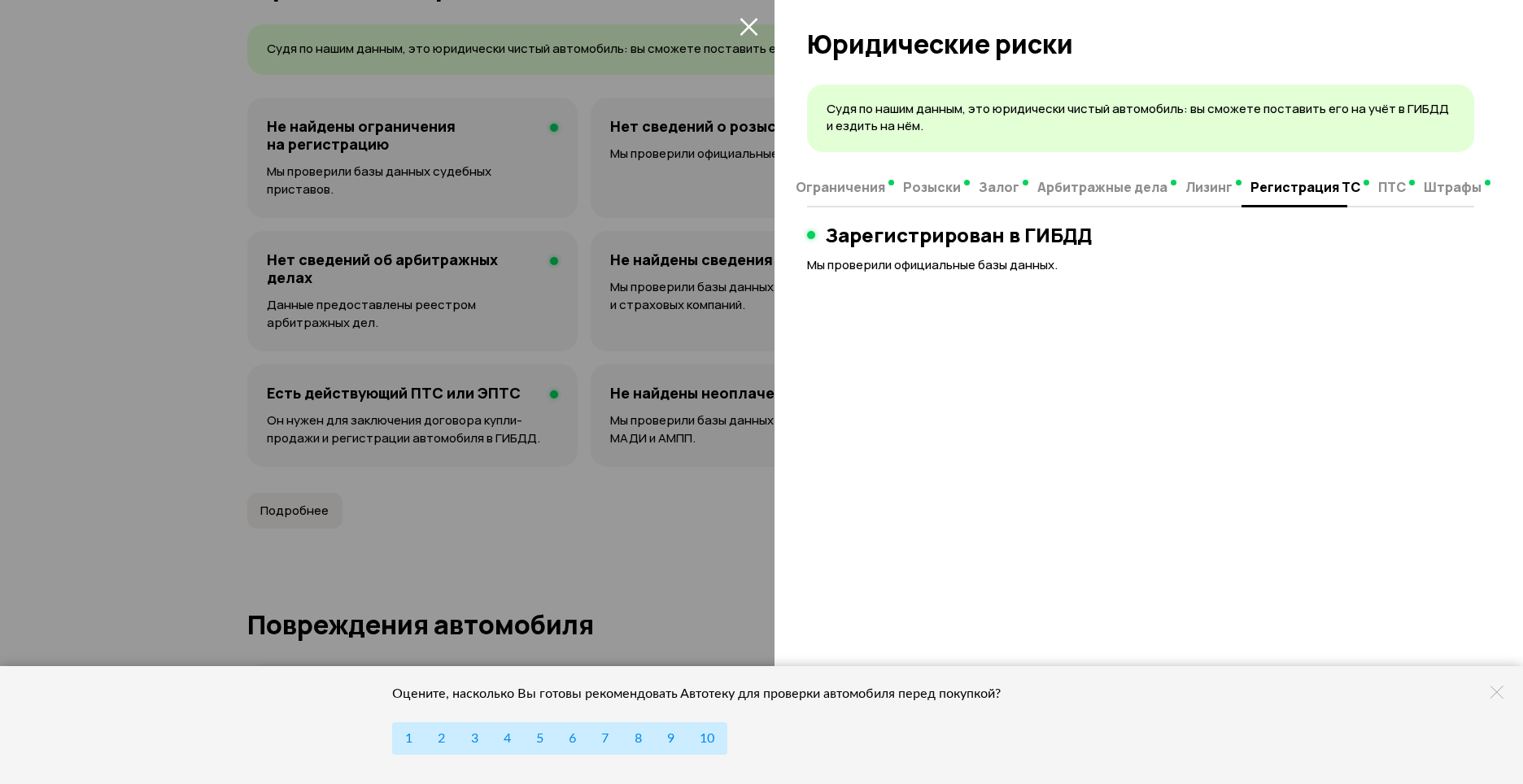
click at [750, 22] on icon "закрыть" at bounding box center [749, 26] width 19 height 19
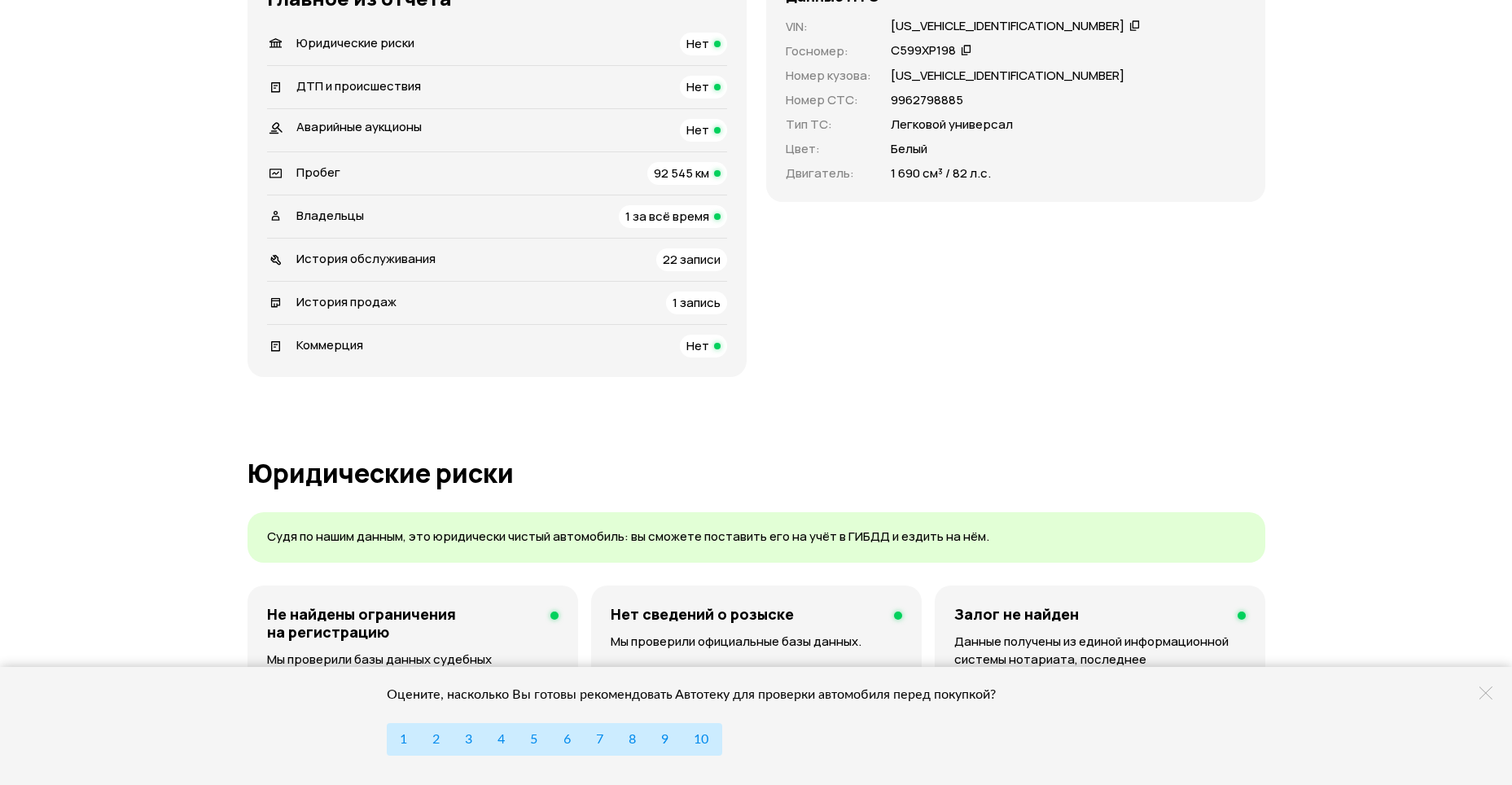
scroll to position [542, 0]
click at [697, 303] on span "1 запись" at bounding box center [696, 303] width 48 height 17
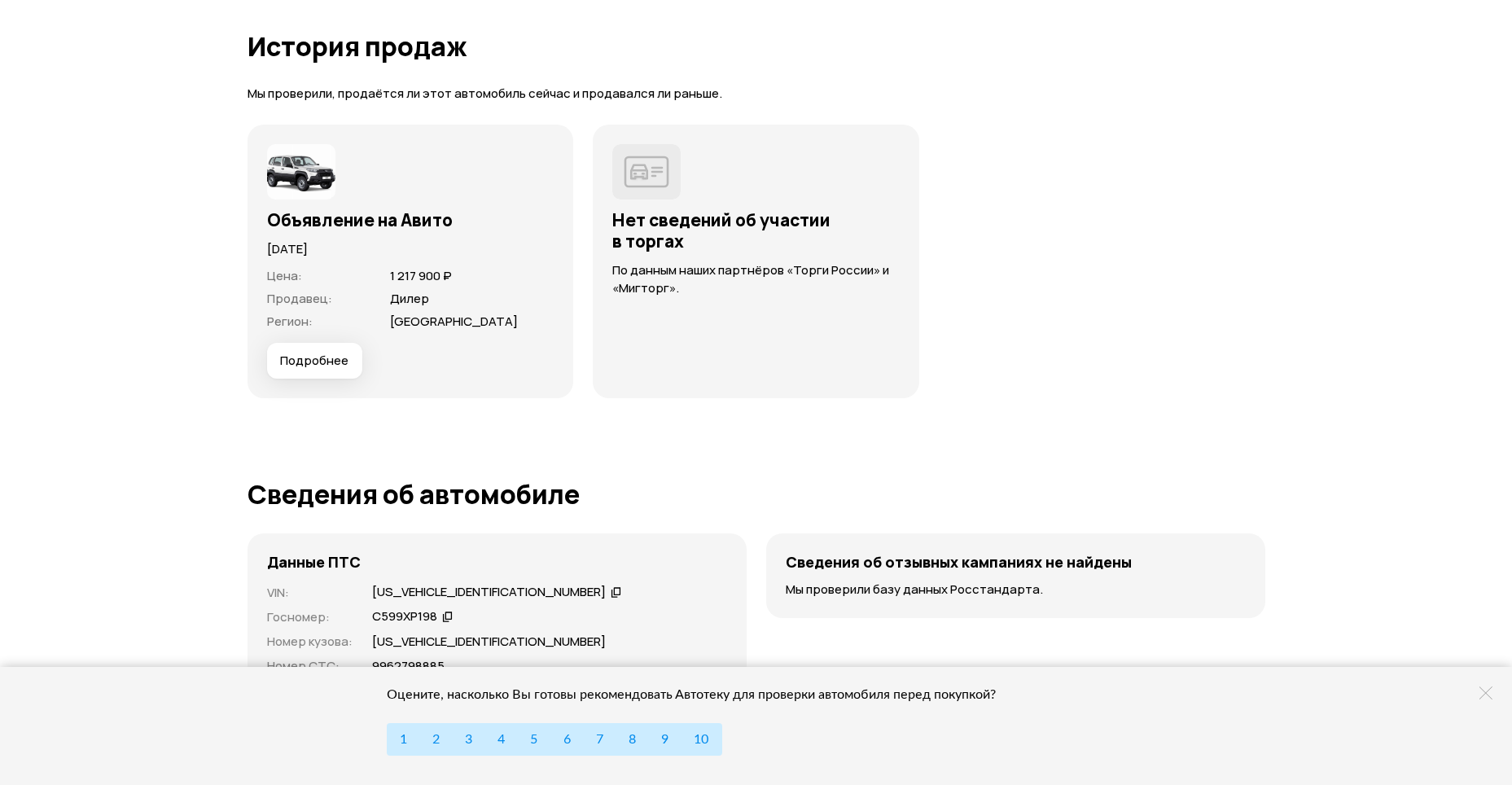
scroll to position [4173, 0]
